Goal: Information Seeking & Learning: Compare options

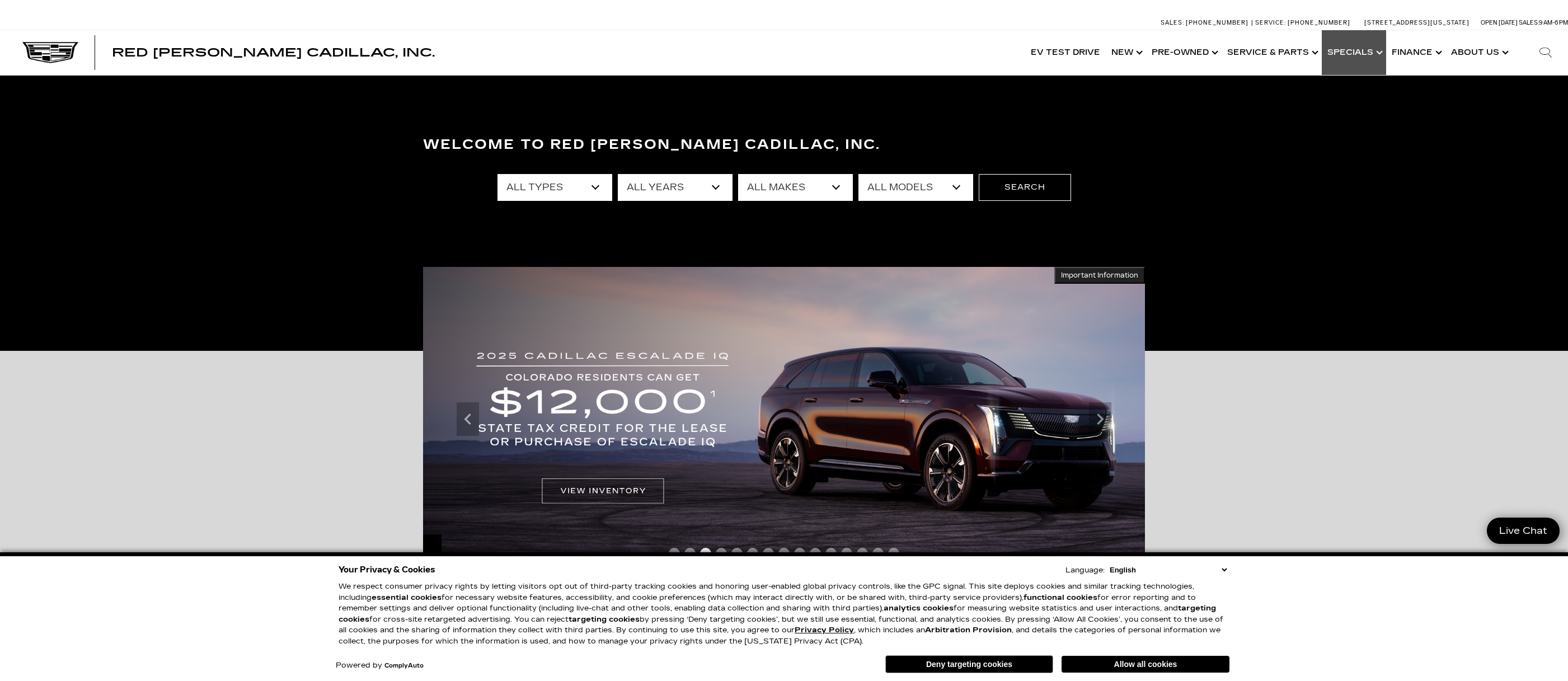
click at [1365, 53] on link "Show Specials" at bounding box center [1354, 53] width 65 height 45
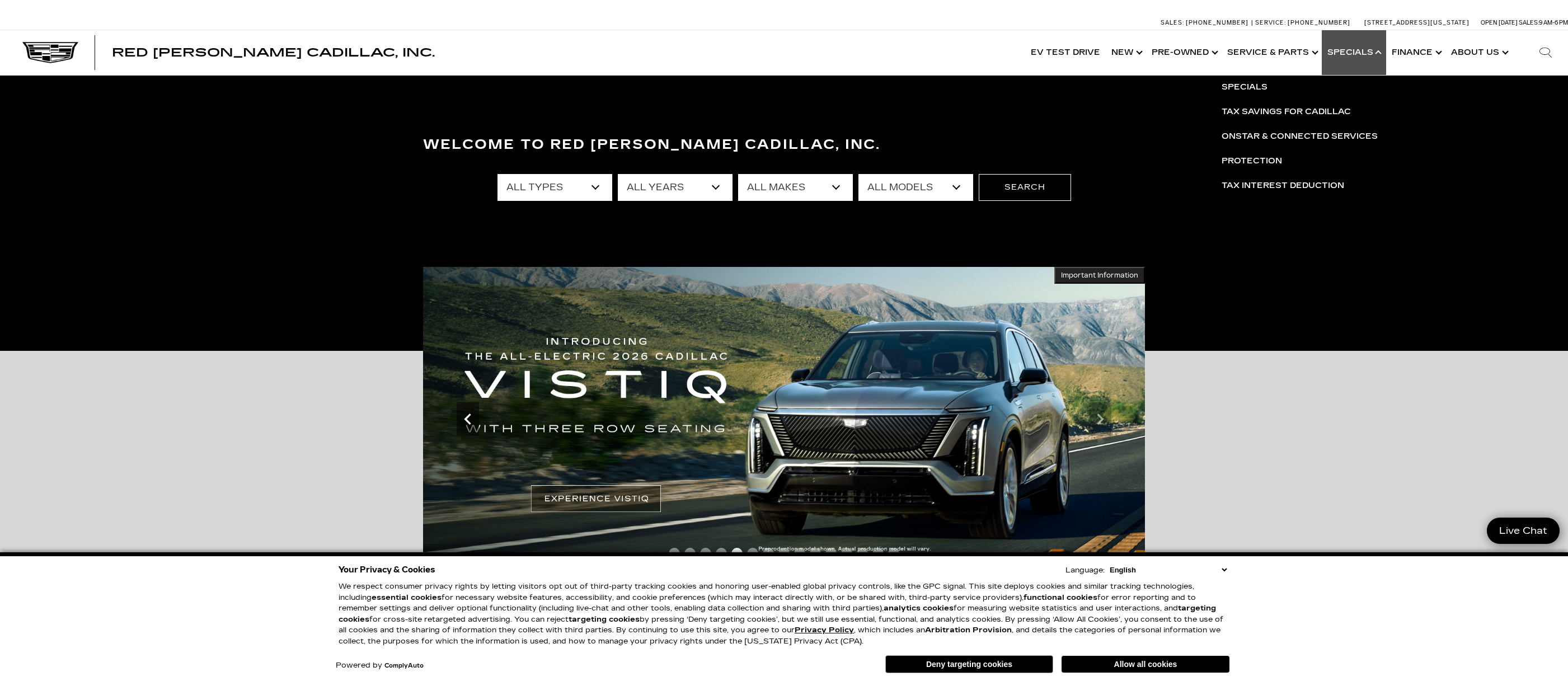
click at [463, 416] on icon "Previous slide" at bounding box center [468, 419] width 22 height 22
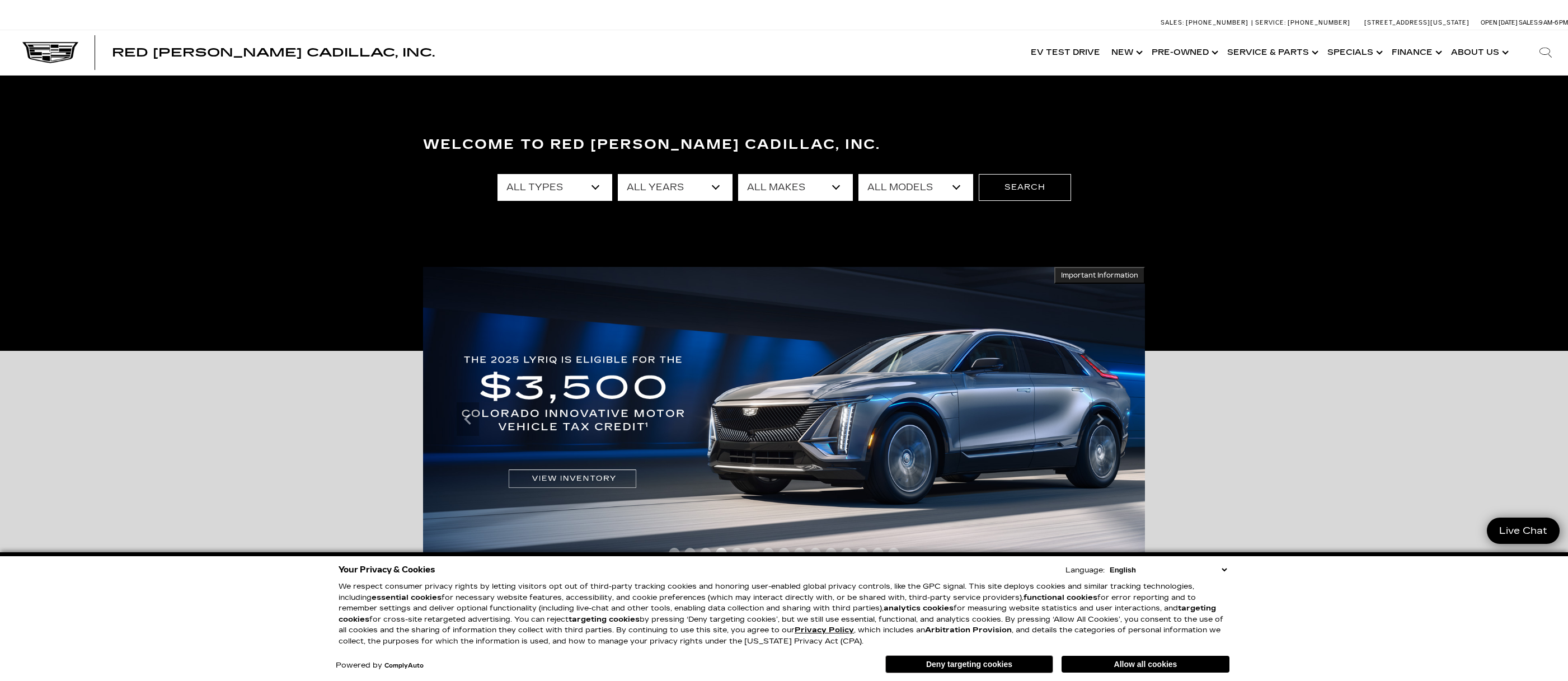
click at [555, 484] on img at bounding box center [784, 419] width 722 height 305
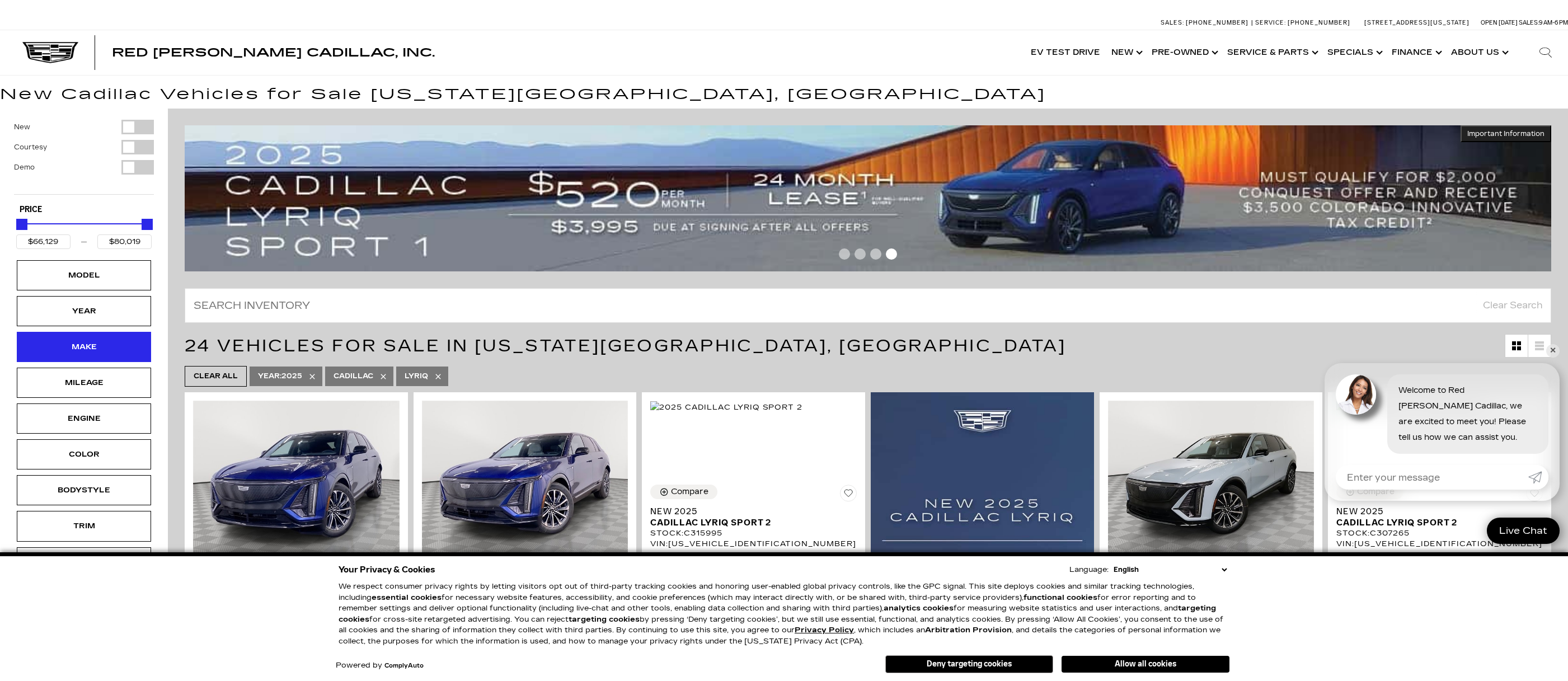
click at [83, 352] on div "Make" at bounding box center [84, 347] width 56 height 12
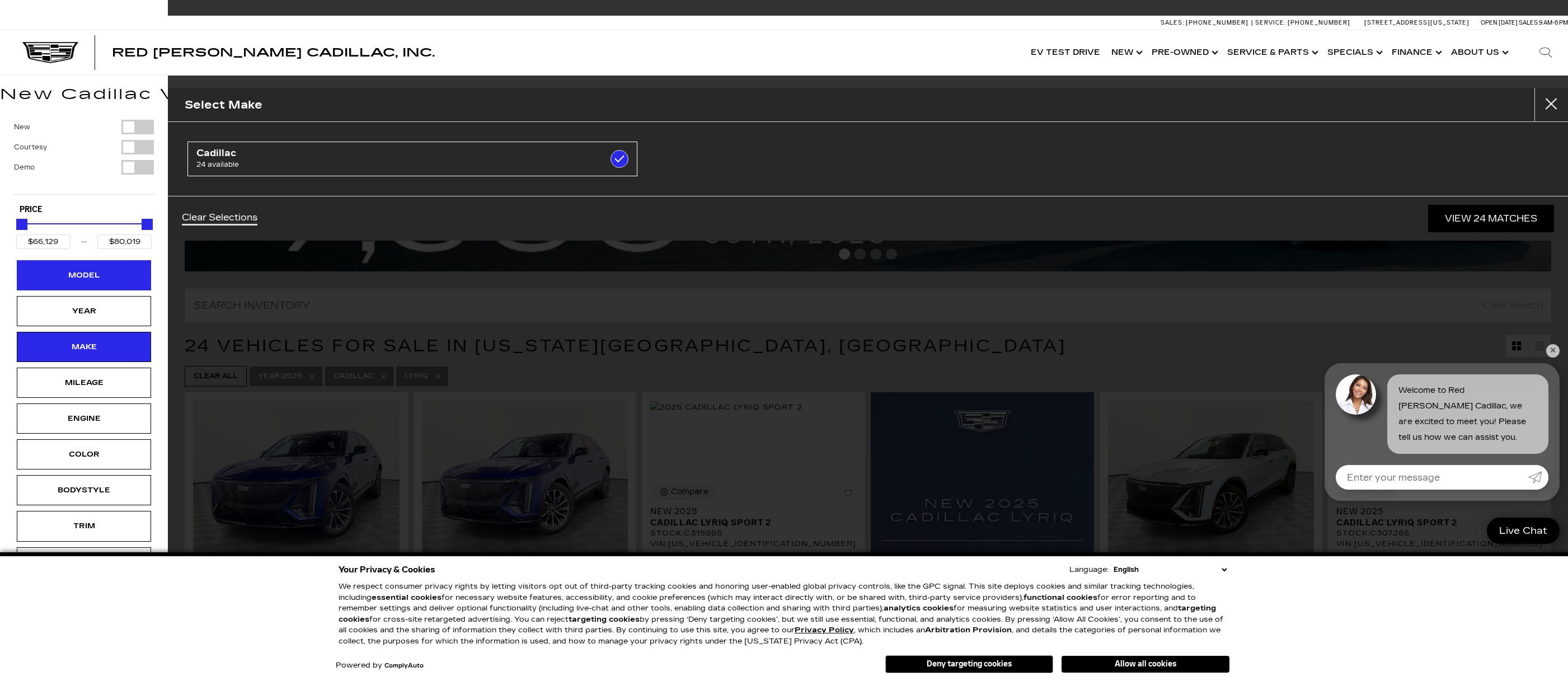
click at [90, 273] on div "Model" at bounding box center [84, 275] width 56 height 12
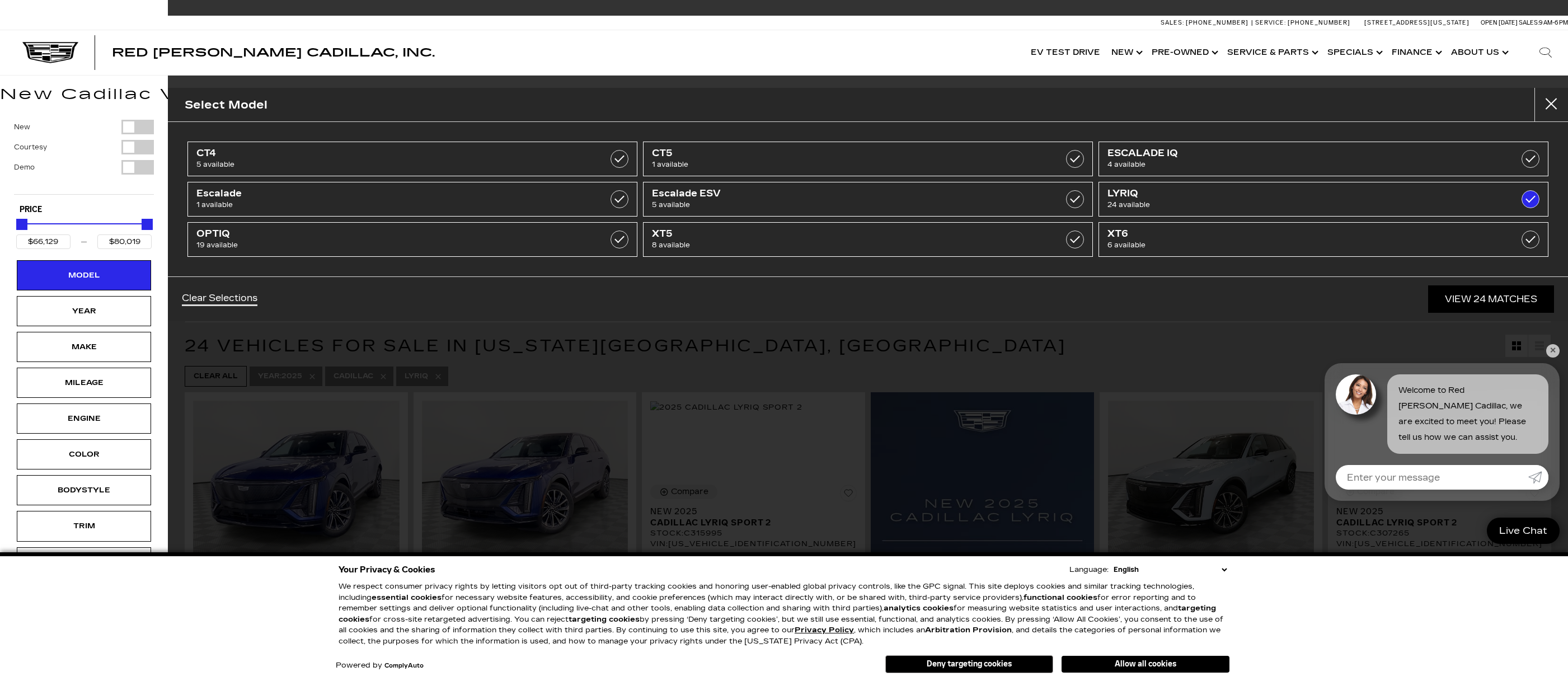
click at [9, 437] on div "New Courtesy Demo Type Price $66,129 $80,019 Model Year Make Mileage Engine Col…" at bounding box center [84, 388] width 168 height 560
click at [64, 527] on div "Trim" at bounding box center [84, 526] width 56 height 12
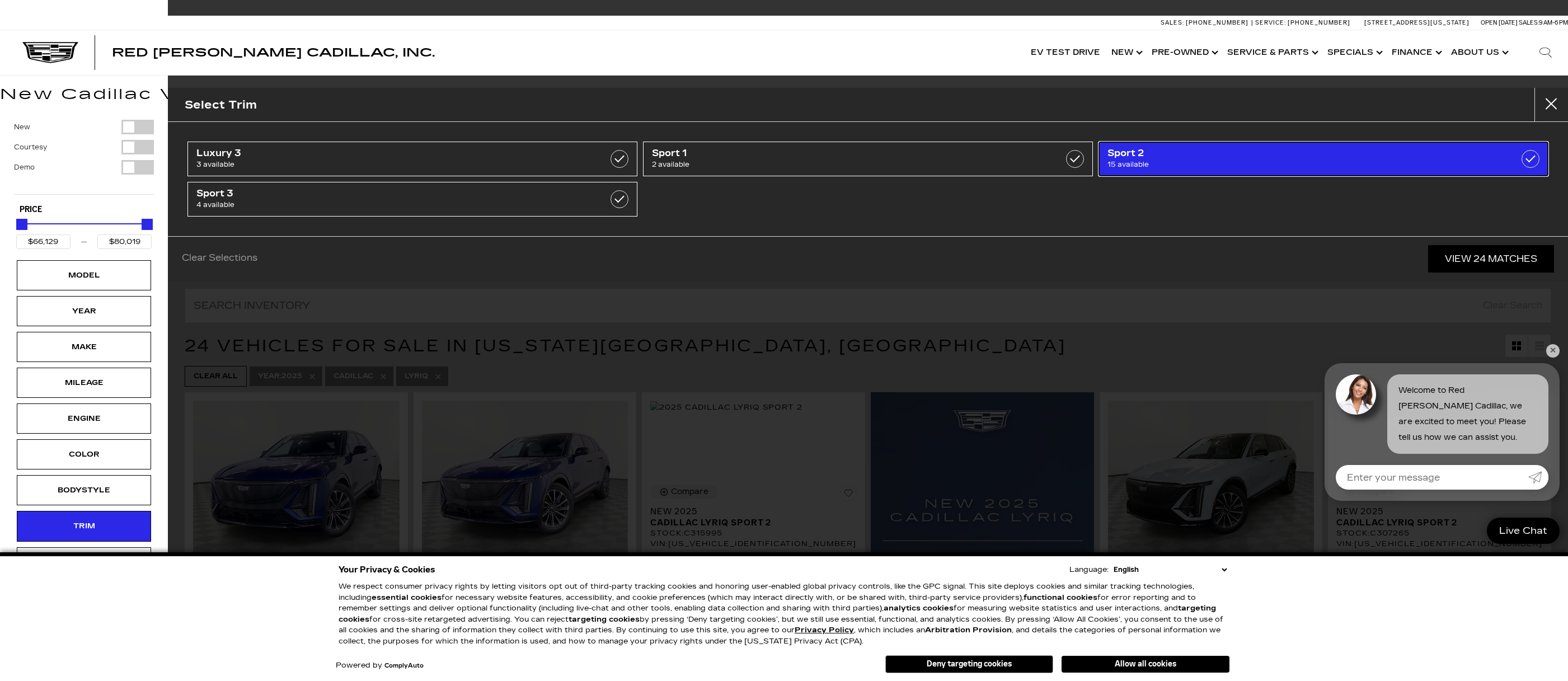
click at [1174, 160] on span "15 available" at bounding box center [1291, 165] width 367 height 11
type input "$68,379"
type input "$73,514"
checkbox input "true"
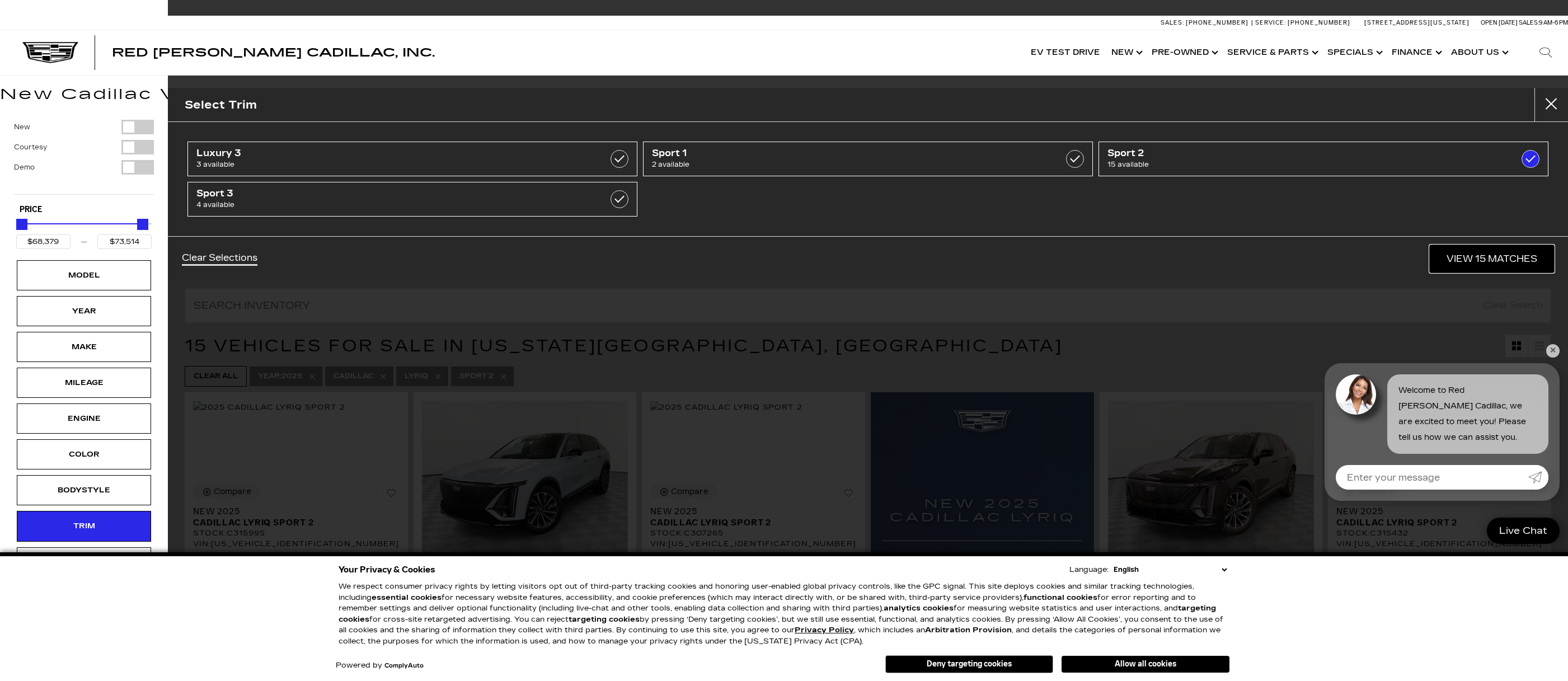
click at [1491, 265] on link "View 15 Matches" at bounding box center [1492, 258] width 124 height 27
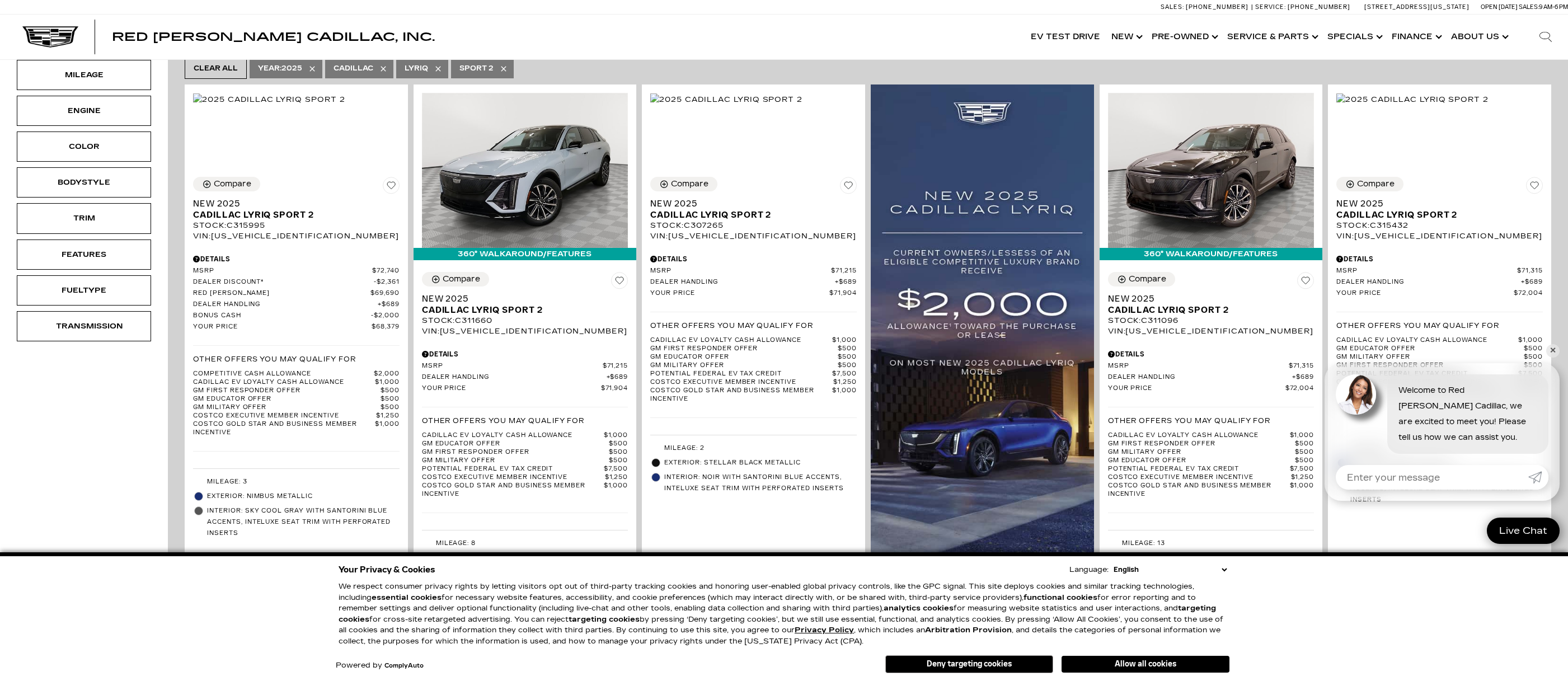
scroll to position [308, 0]
click at [108, 144] on div "Color" at bounding box center [84, 146] width 56 height 12
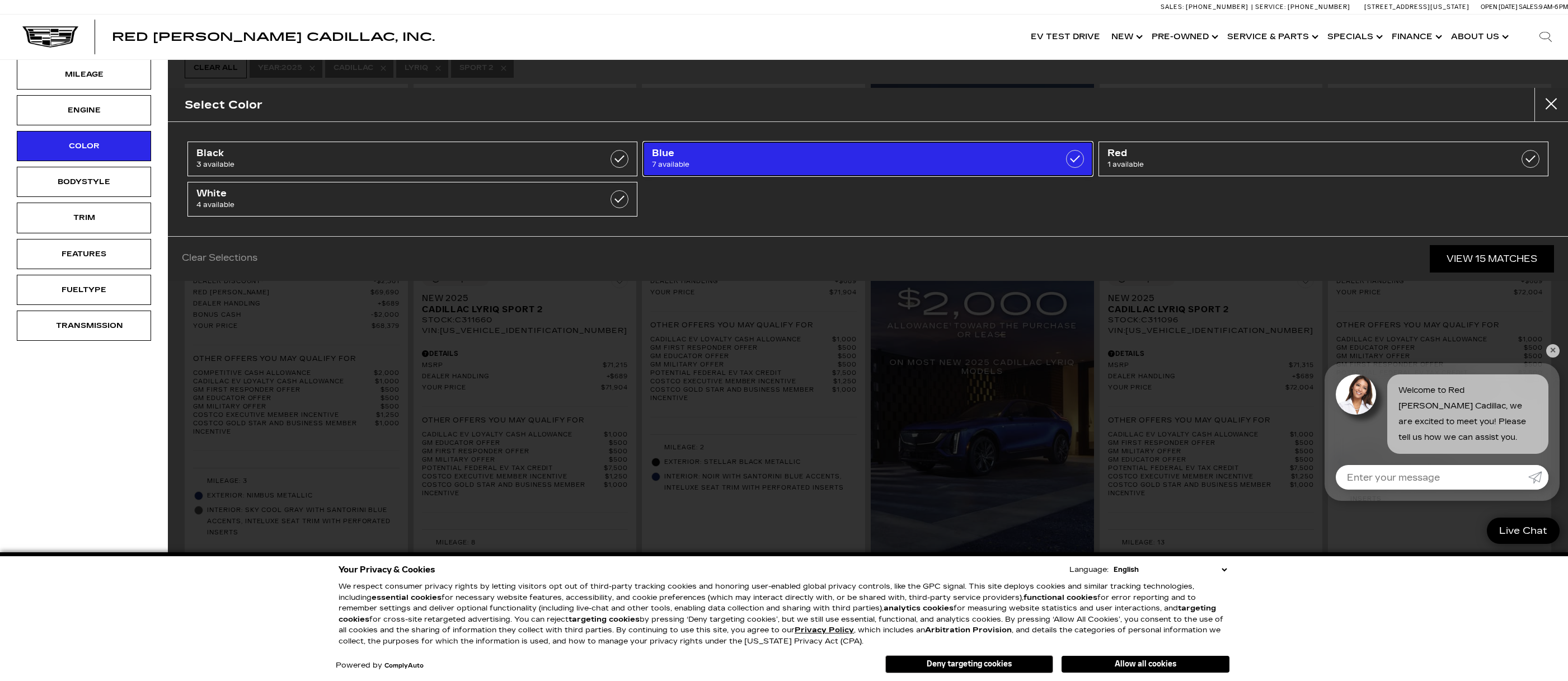
click at [851, 162] on span "7 available" at bounding box center [836, 165] width 367 height 11
checkbox input "true"
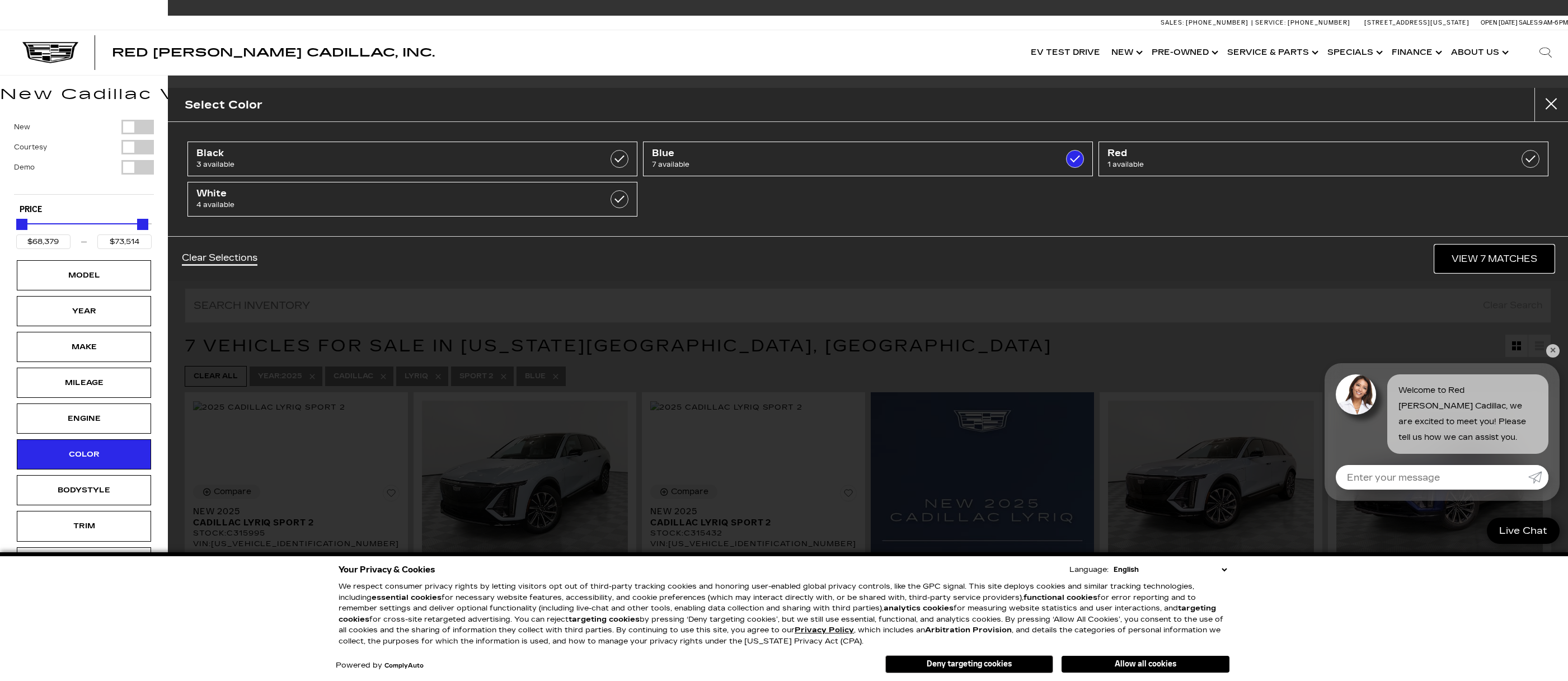
click at [1490, 259] on link "View 7 Matches" at bounding box center [1495, 258] width 119 height 27
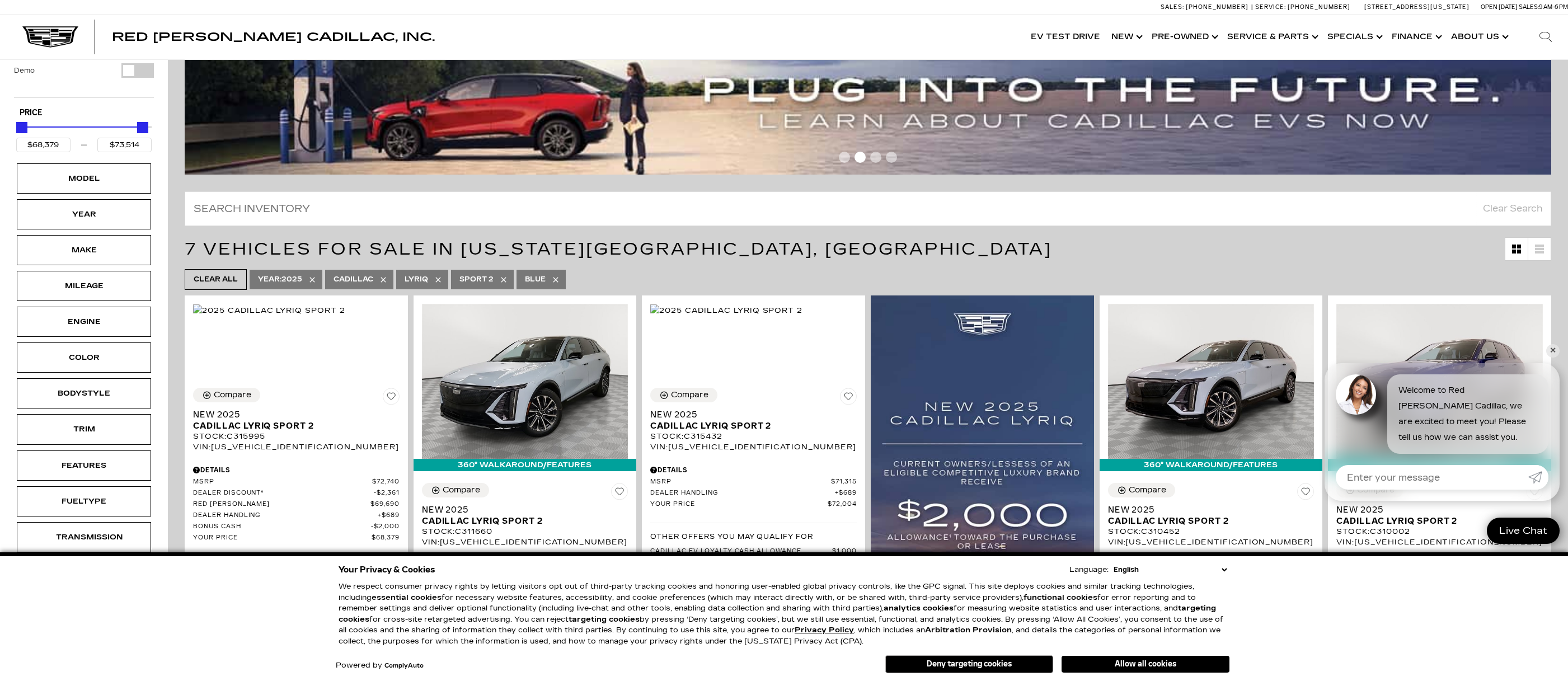
scroll to position [107, 0]
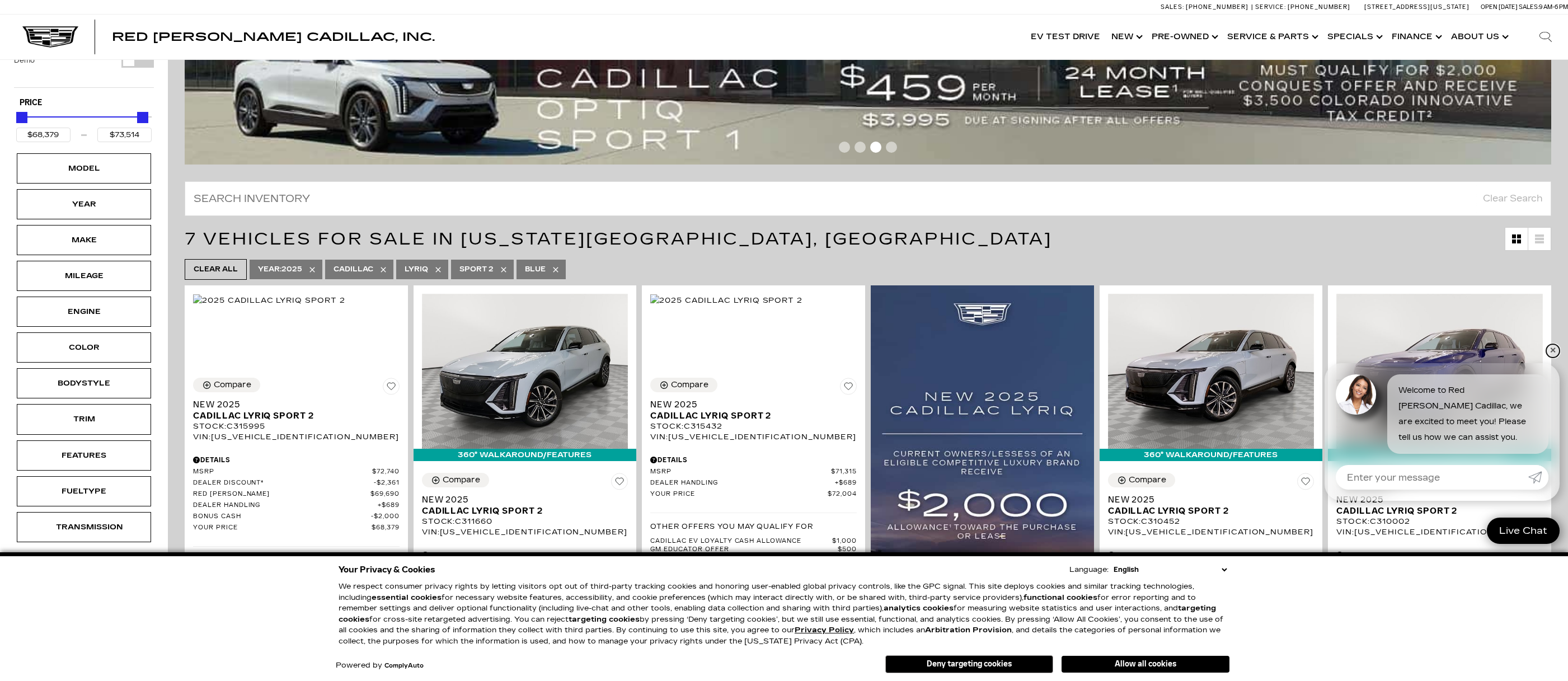
click at [1551, 355] on link "✕" at bounding box center [1553, 351] width 14 height 14
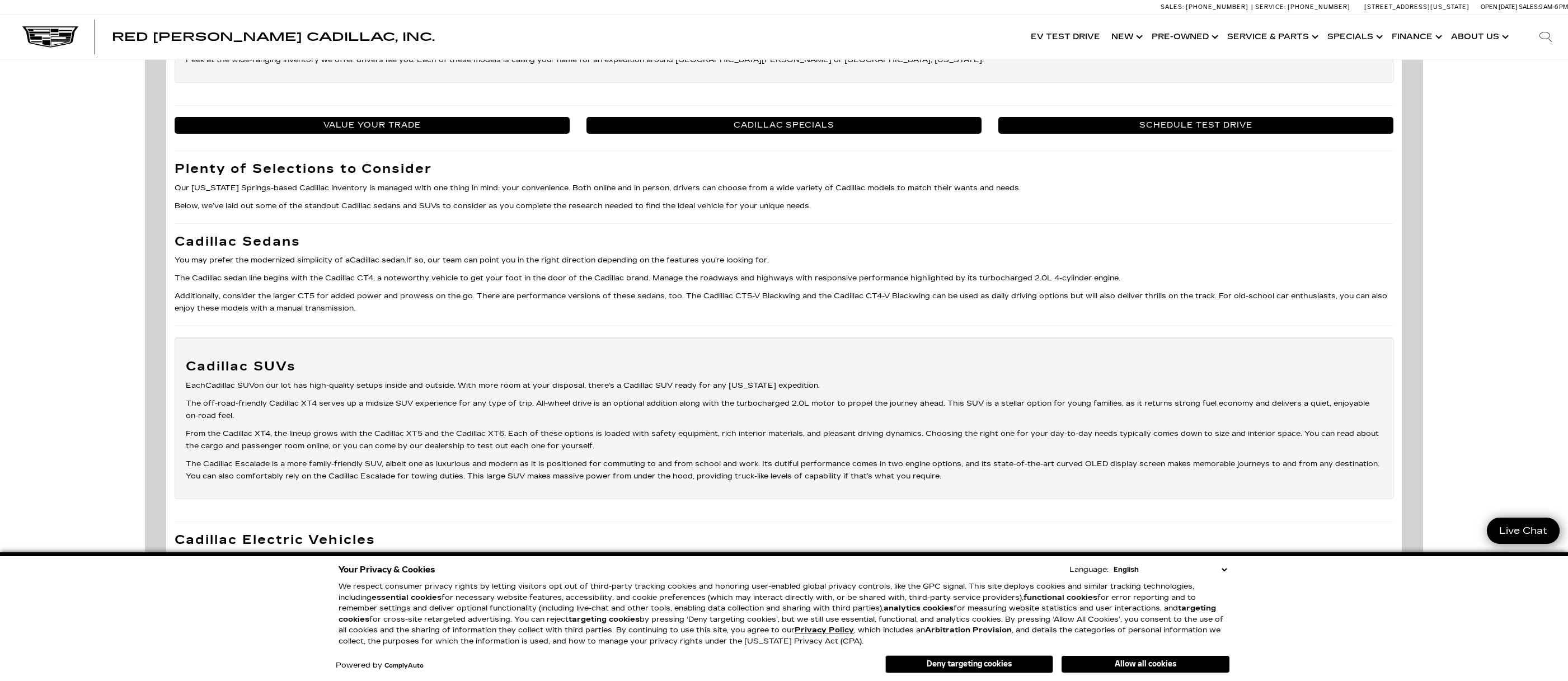
scroll to position [1768, 0]
